Goal: Navigation & Orientation: Understand site structure

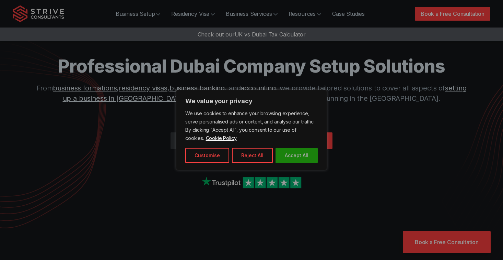
click at [305, 148] on button "Accept All" at bounding box center [297, 155] width 42 height 15
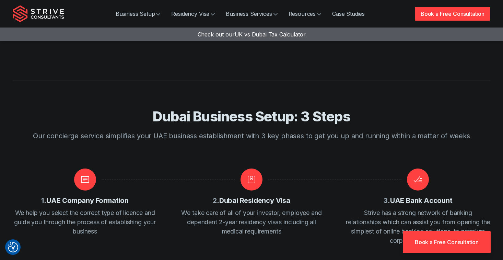
scroll to position [815, 0]
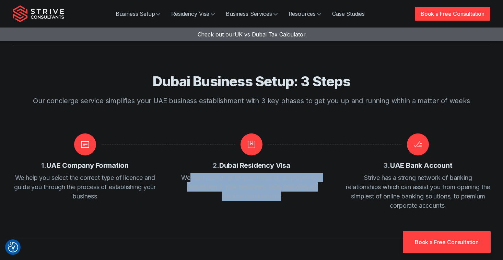
drag, startPoint x: 189, startPoint y: 150, endPoint x: 299, endPoint y: 173, distance: 111.9
click at [299, 173] on div "1 . UAE Company Formation We help you select the correct type of licence and gu…" at bounding box center [252, 171] width 478 height 77
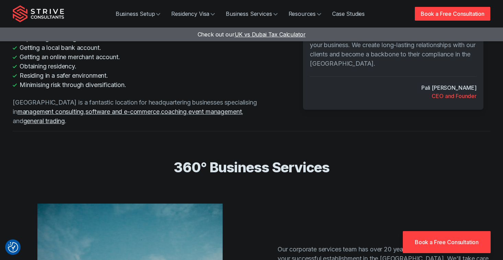
scroll to position [1110, 0]
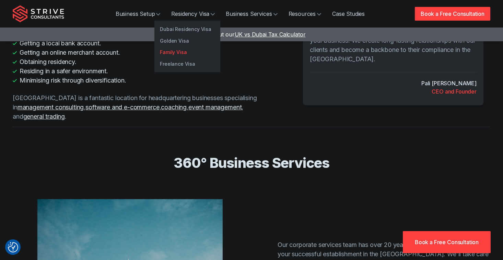
click at [185, 51] on link "Family Visa" at bounding box center [187, 52] width 66 height 12
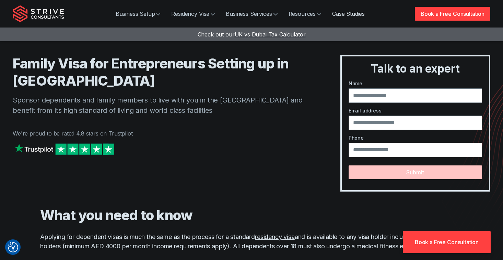
click at [346, 13] on link "Case Studies" at bounding box center [349, 14] width 44 height 14
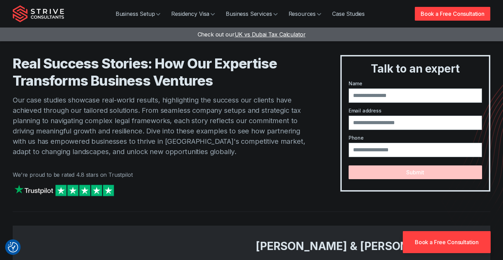
click at [59, 12] on img "Strive Consultants" at bounding box center [38, 13] width 51 height 17
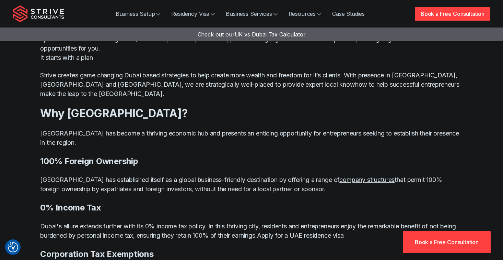
scroll to position [498, 0]
